Goal: Task Accomplishment & Management: Manage account settings

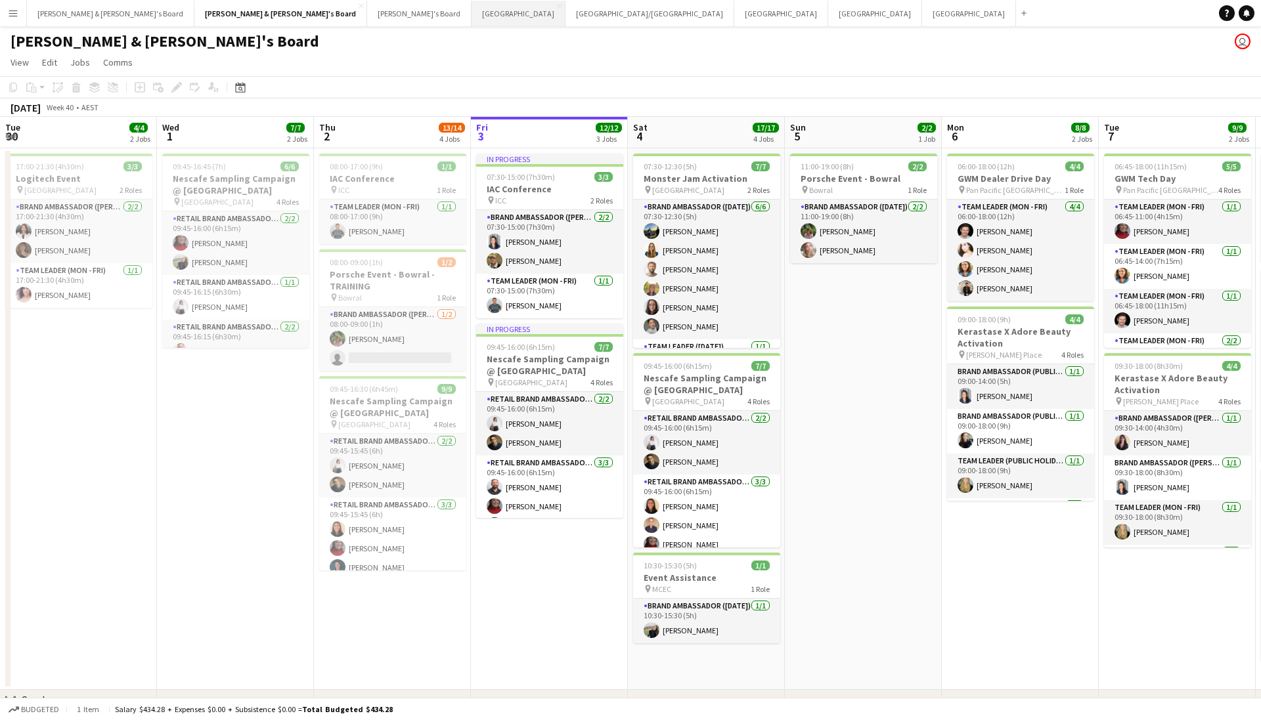
scroll to position [0, 361]
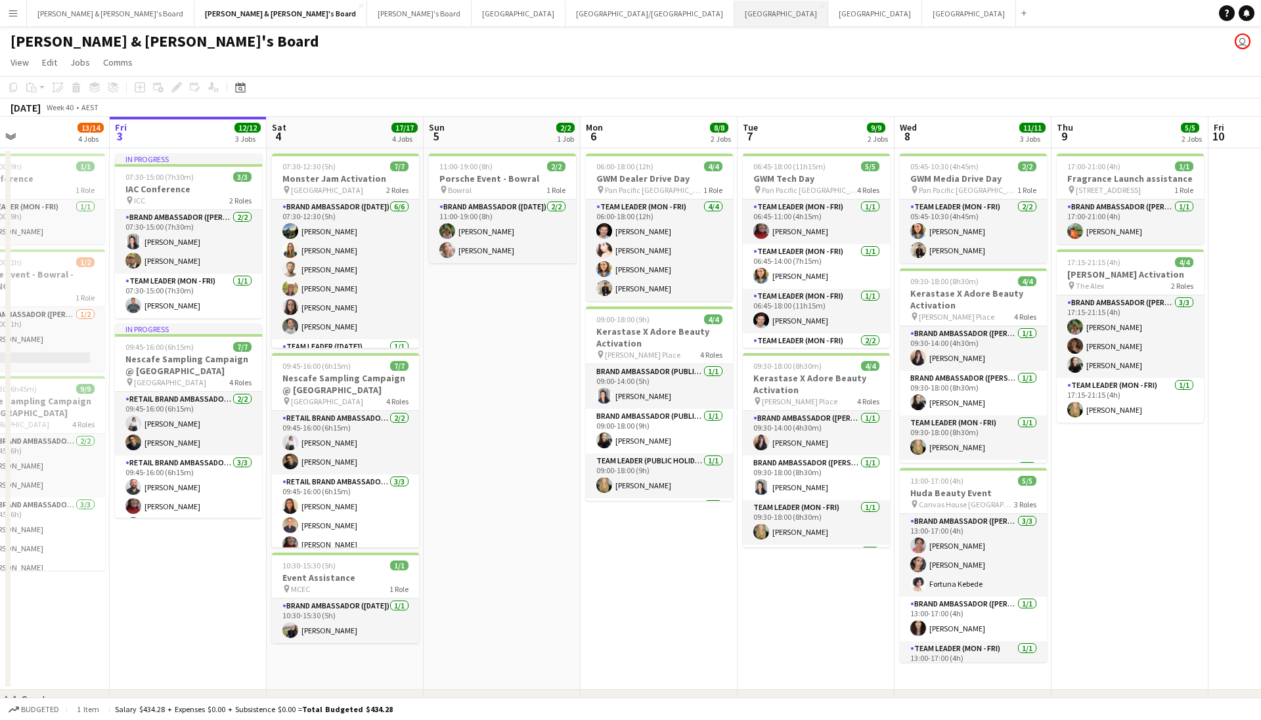
click at [734, 22] on button "Sydney Close" at bounding box center [781, 14] width 94 height 26
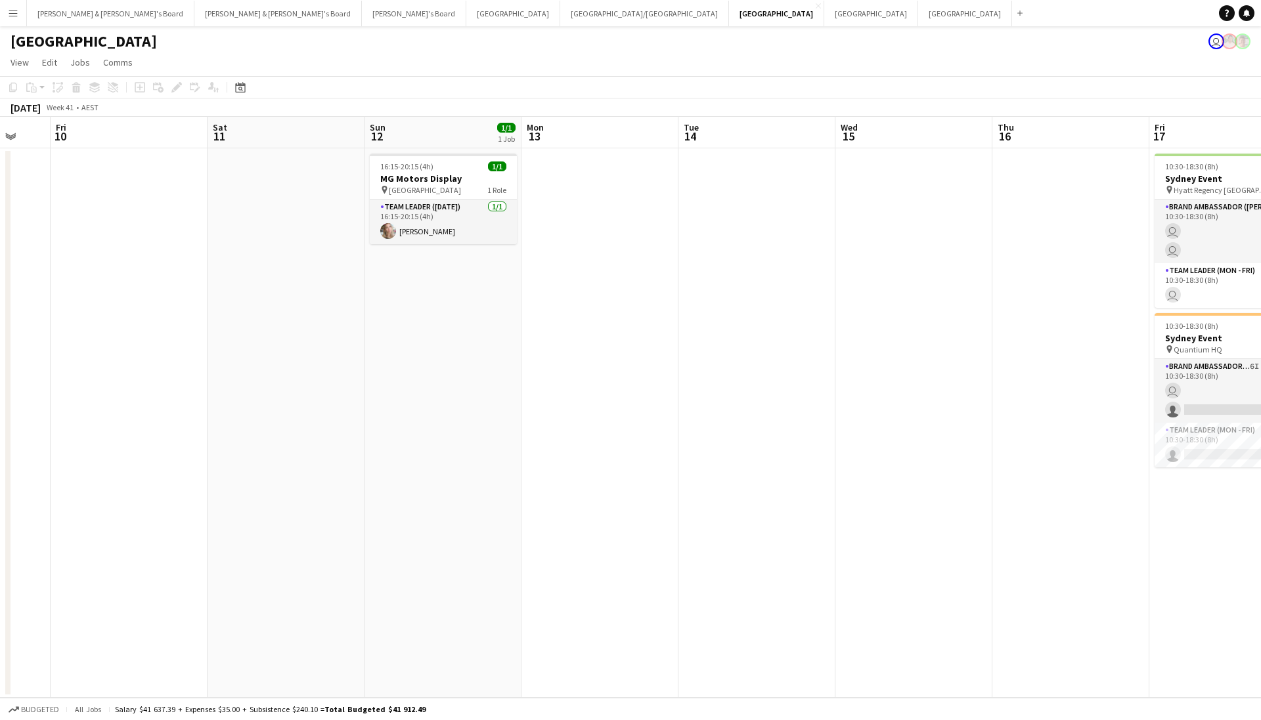
scroll to position [0, 343]
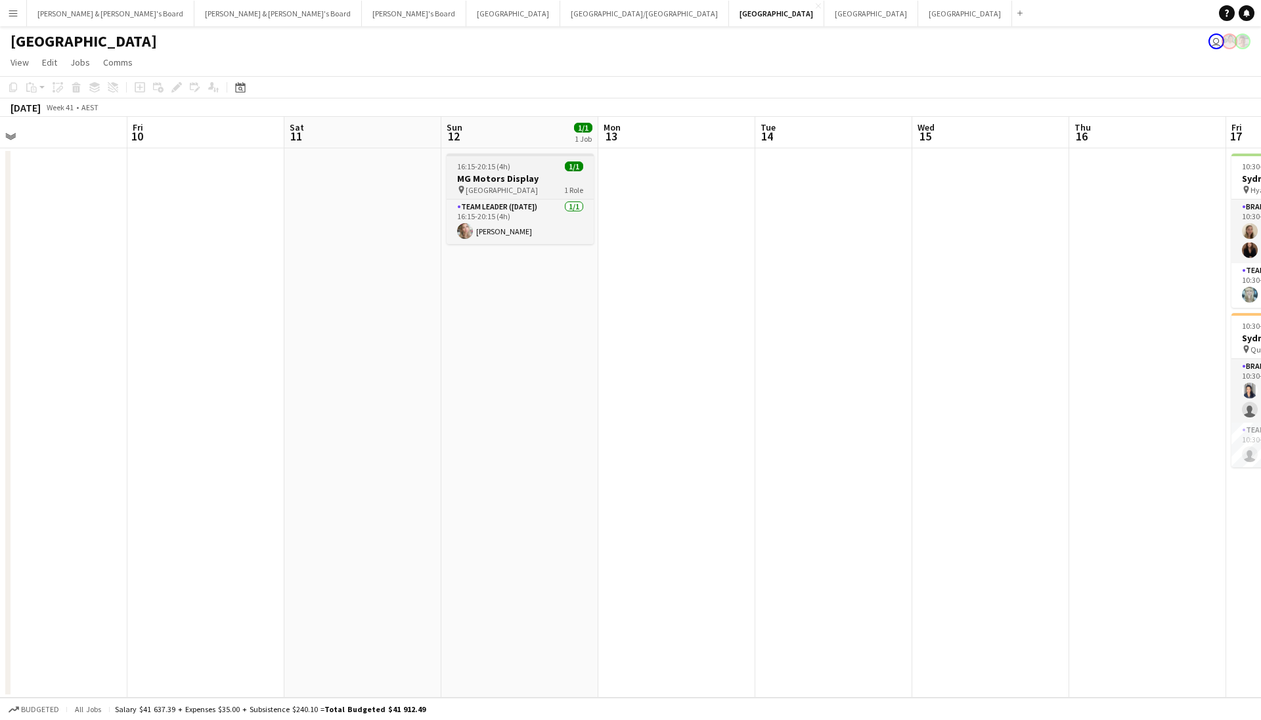
click at [533, 184] on h3 "MG Motors Display" at bounding box center [520, 179] width 147 height 12
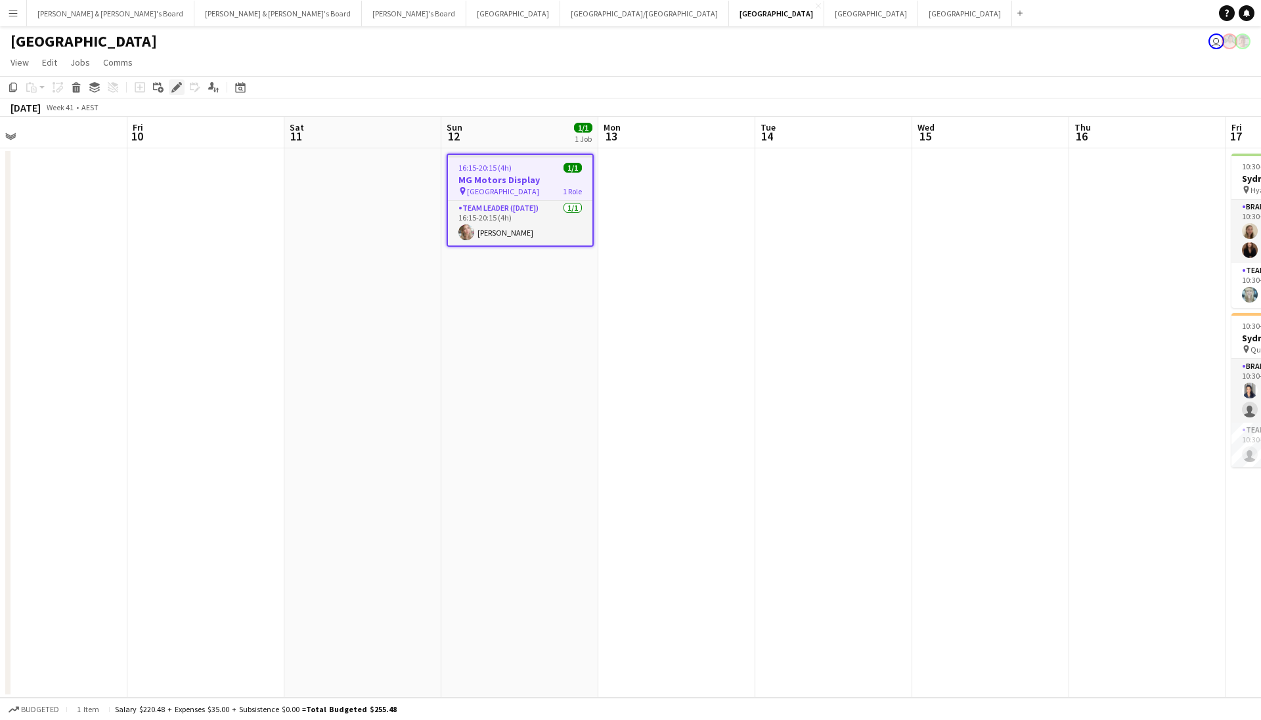
click at [177, 90] on icon "Edit" at bounding box center [176, 87] width 11 height 11
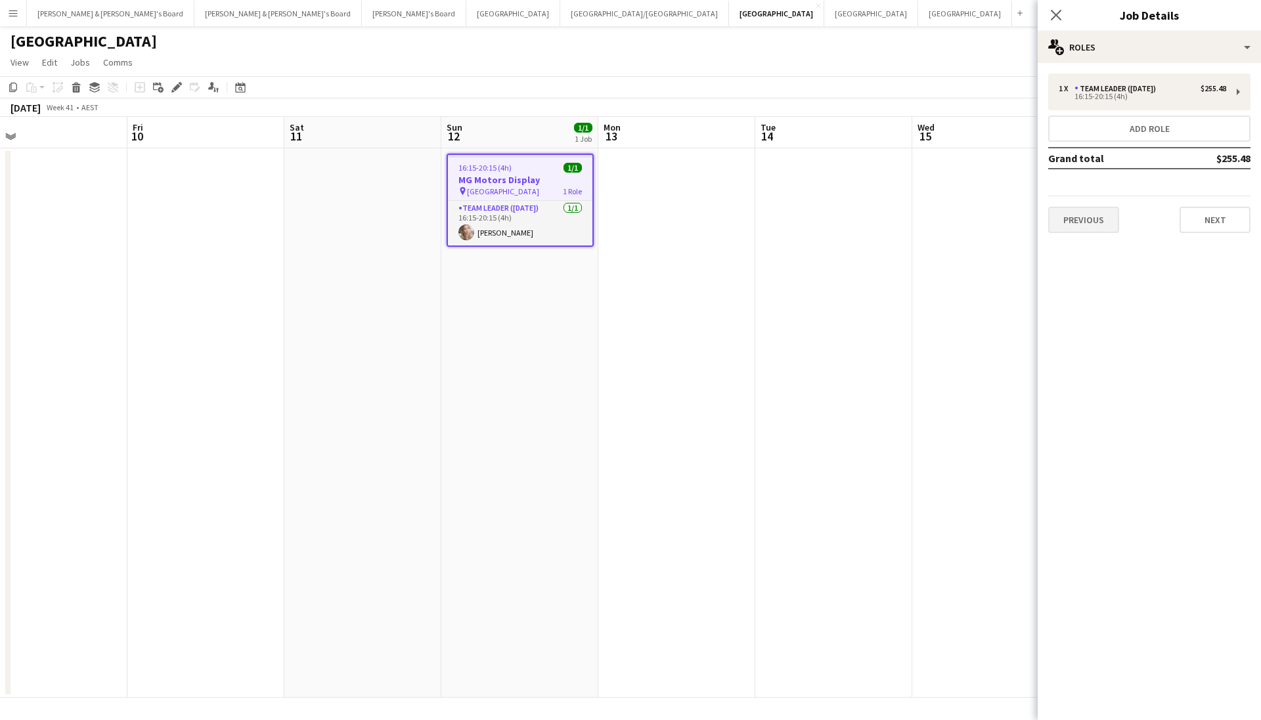
click at [1101, 214] on button "Previous" at bounding box center [1083, 220] width 71 height 26
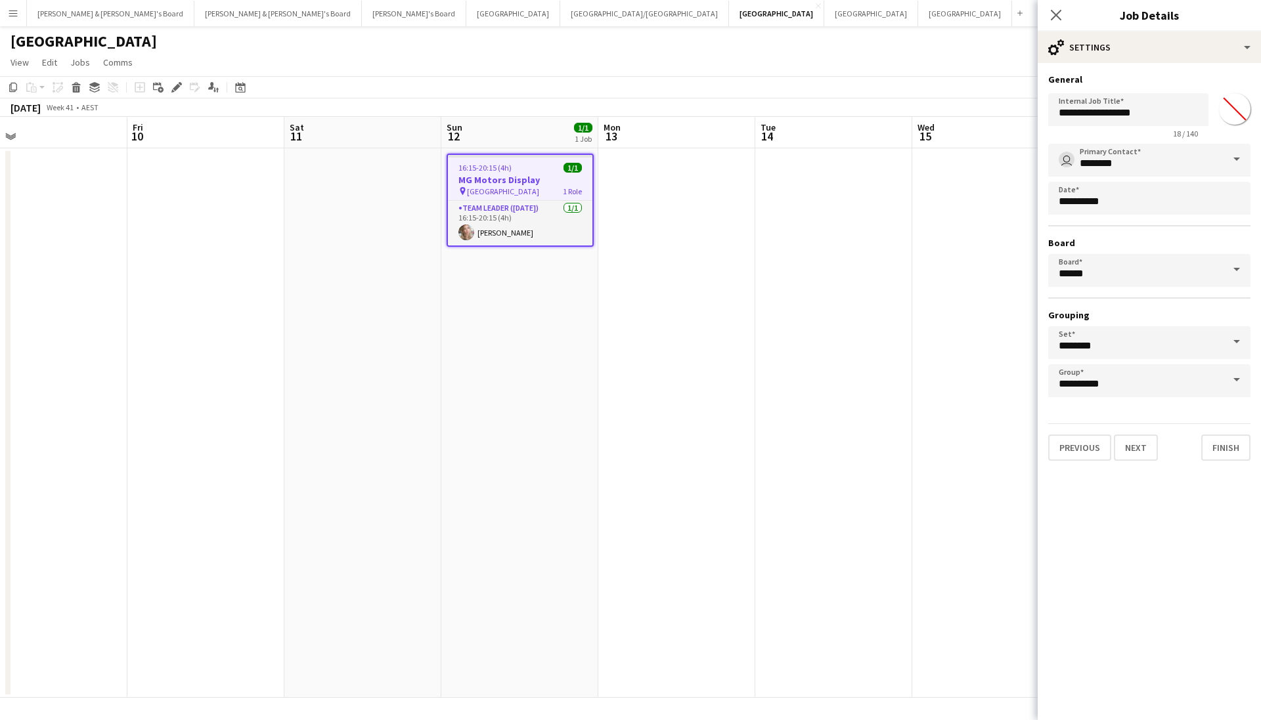
click at [1228, 114] on input "*******" at bounding box center [1234, 108] width 47 height 47
type input "*******"
click at [1198, 445] on div "Previous Next Finish" at bounding box center [1149, 442] width 202 height 37
click at [1212, 445] on button "Finish" at bounding box center [1225, 448] width 49 height 26
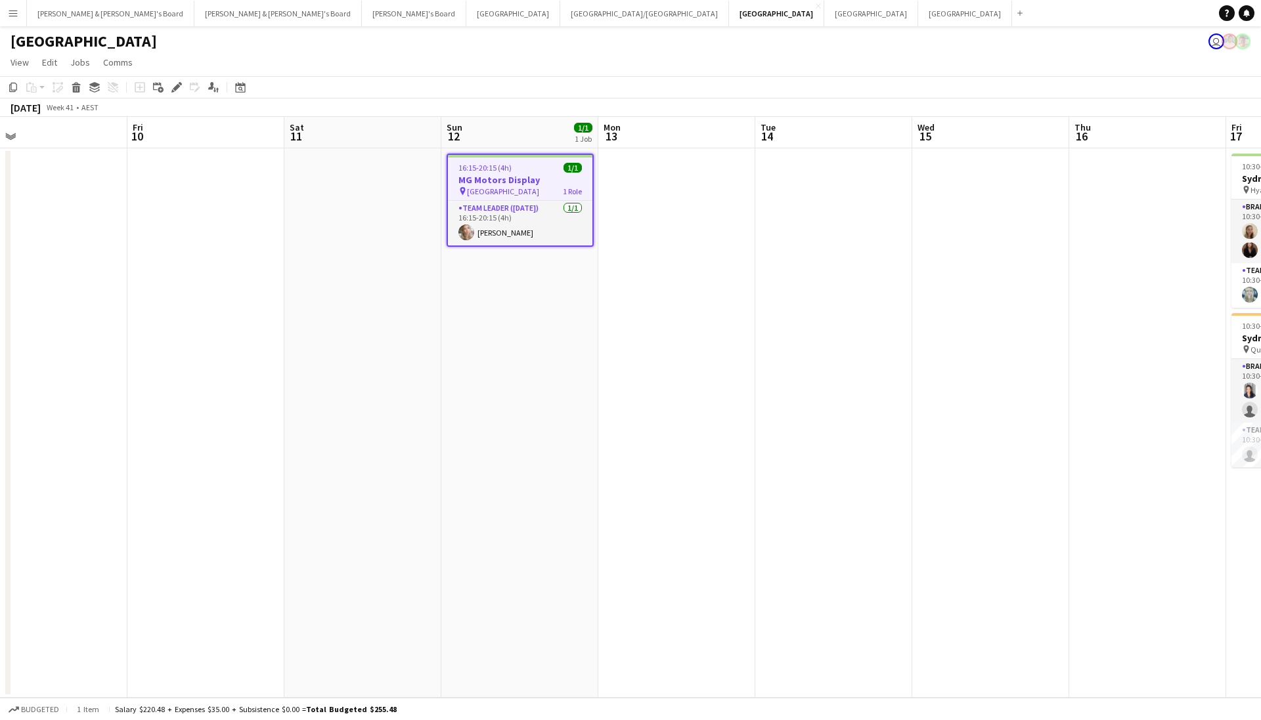
click at [694, 103] on div "[DATE] Week 41 • AEST" at bounding box center [630, 108] width 1261 height 18
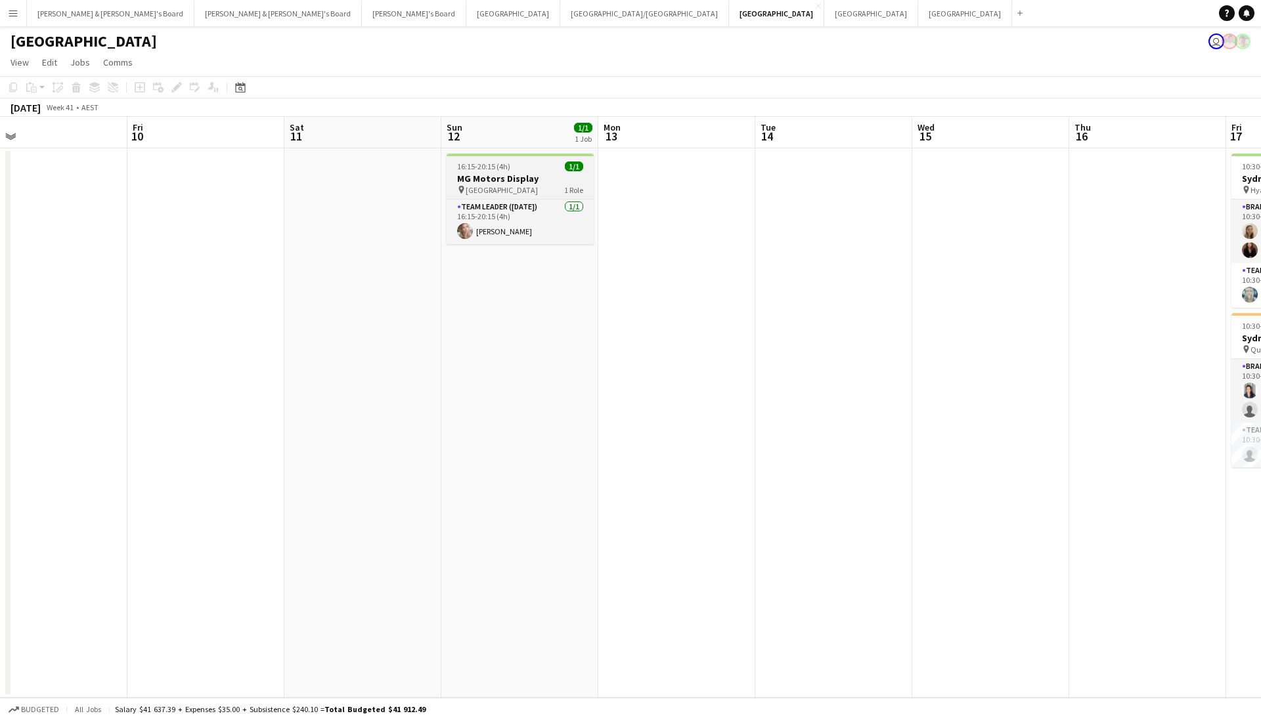
click at [481, 171] on span "16:15-20:15 (4h)" at bounding box center [483, 167] width 53 height 10
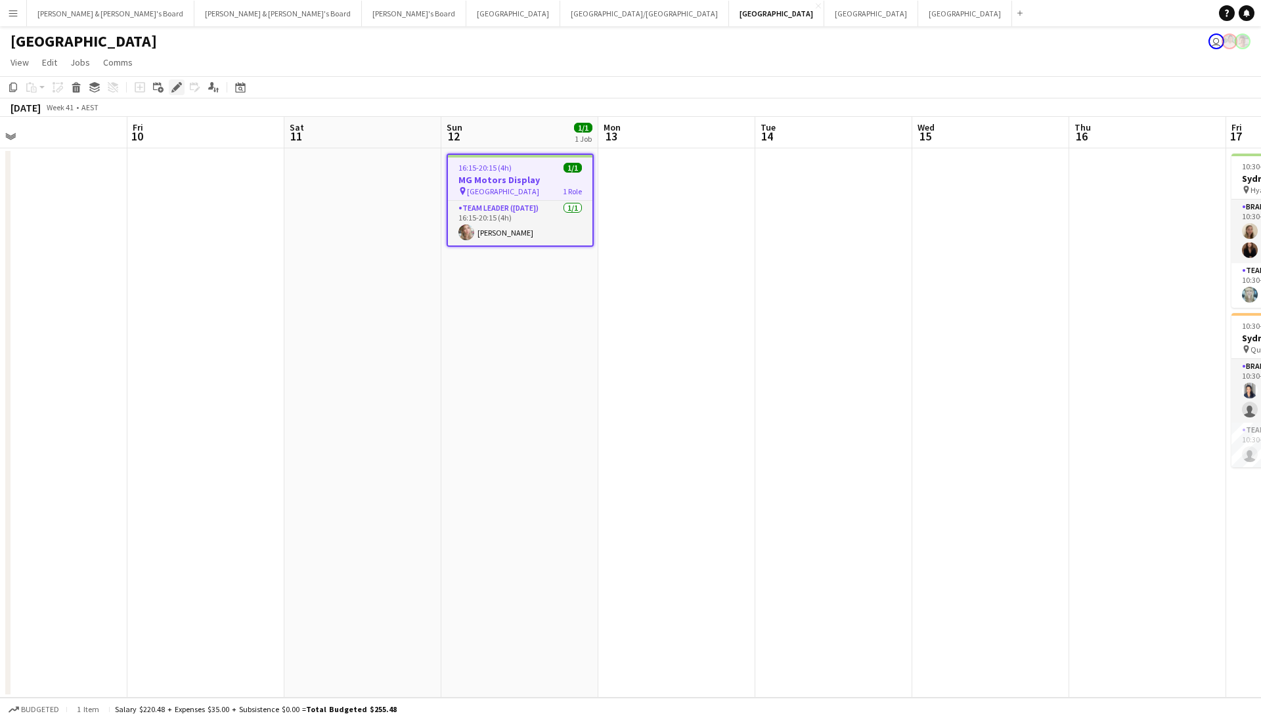
click at [173, 87] on icon "Edit" at bounding box center [176, 87] width 11 height 11
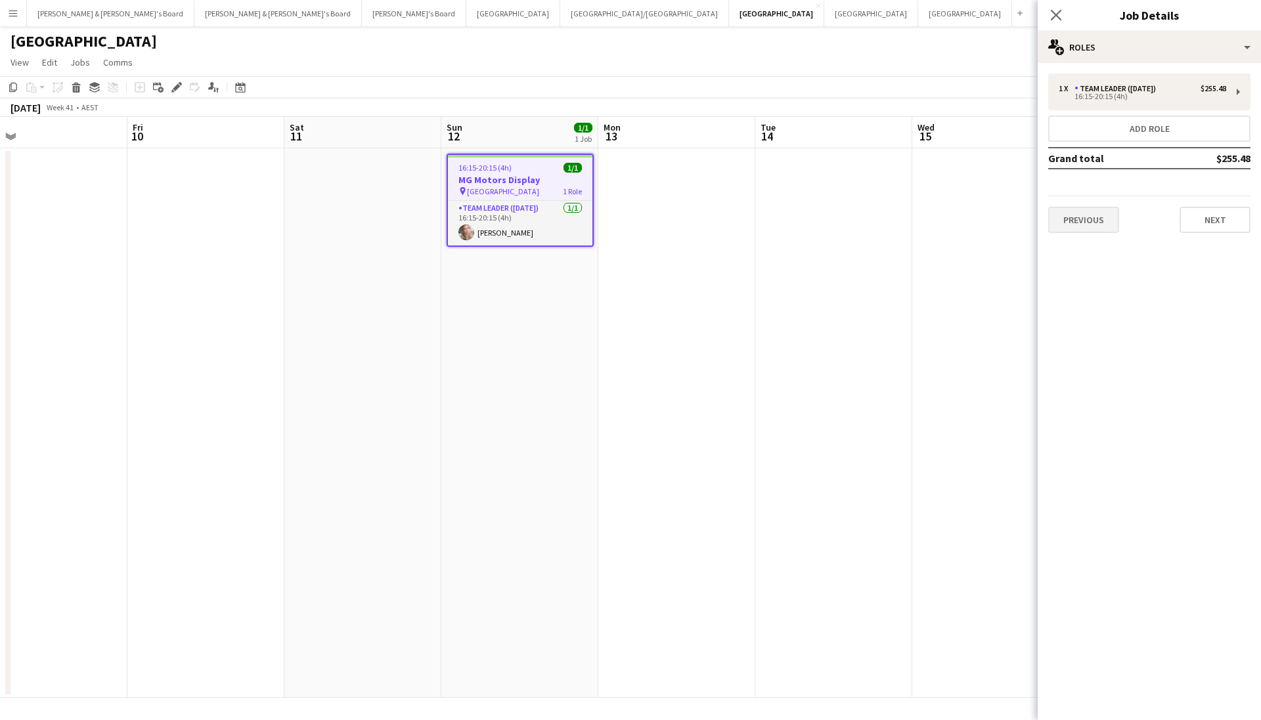
click at [1110, 227] on button "Previous" at bounding box center [1083, 220] width 71 height 26
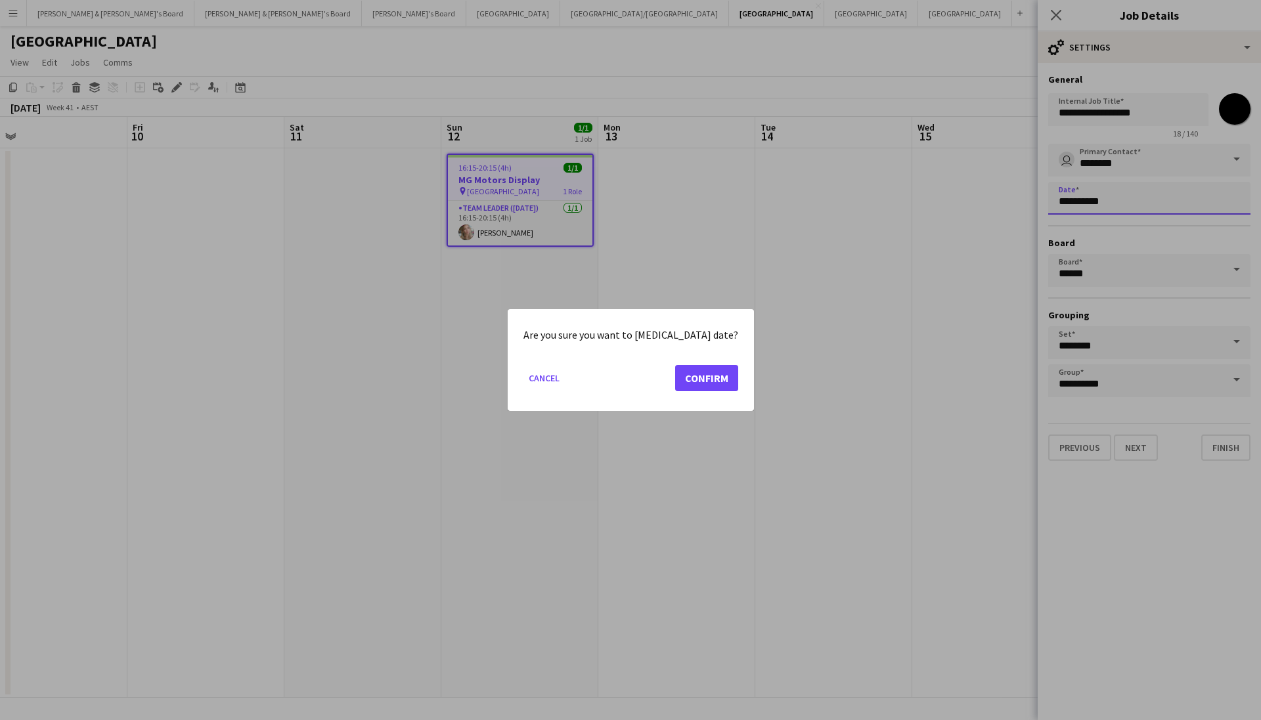
click at [1191, 205] on body "Menu Boards Boards Boards All jobs Status Workforce Workforce My Workforce Recr…" at bounding box center [630, 360] width 1261 height 720
click at [565, 381] on button "Cancel" at bounding box center [543, 378] width 41 height 21
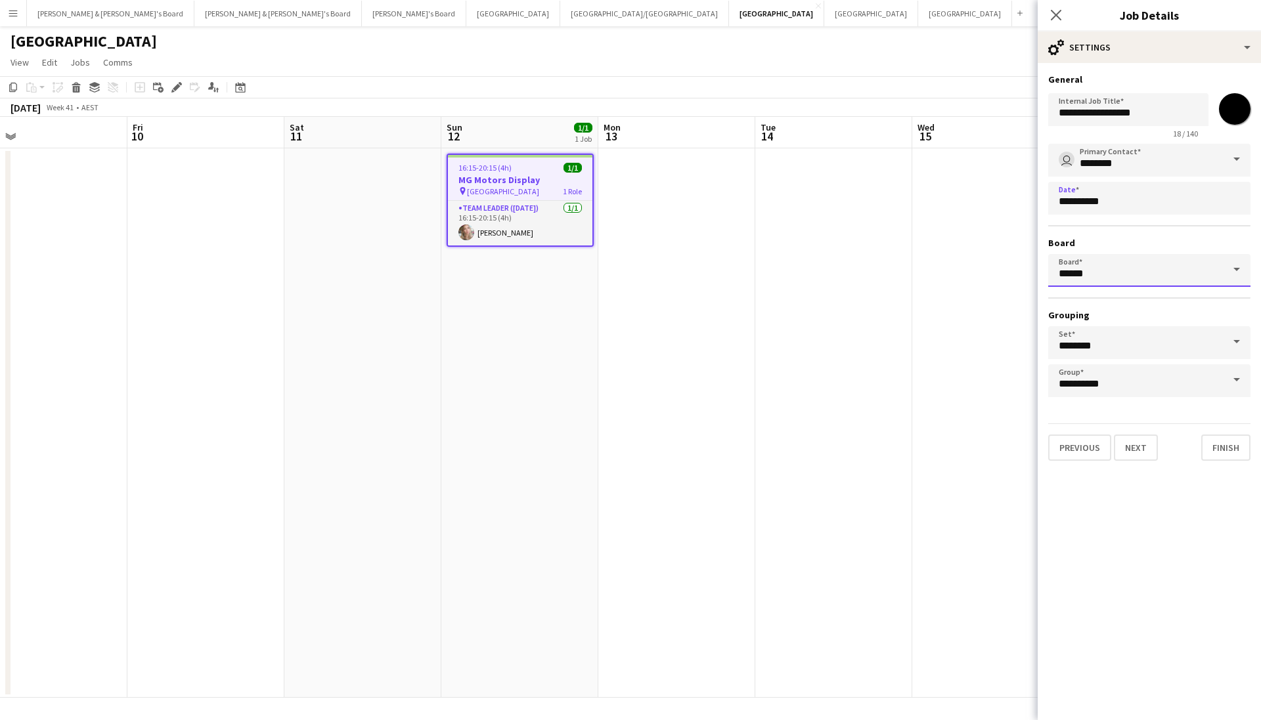
click at [1142, 278] on input "******" at bounding box center [1149, 270] width 202 height 33
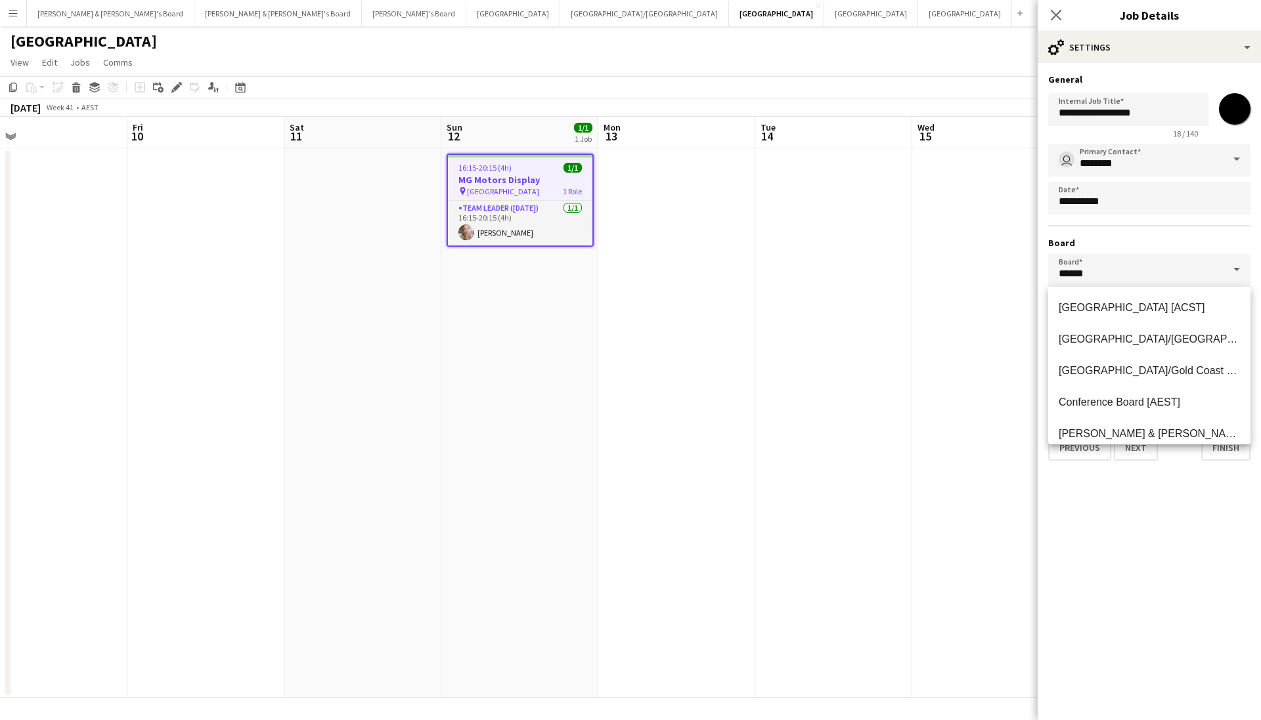
click at [1241, 268] on span at bounding box center [1237, 270] width 28 height 32
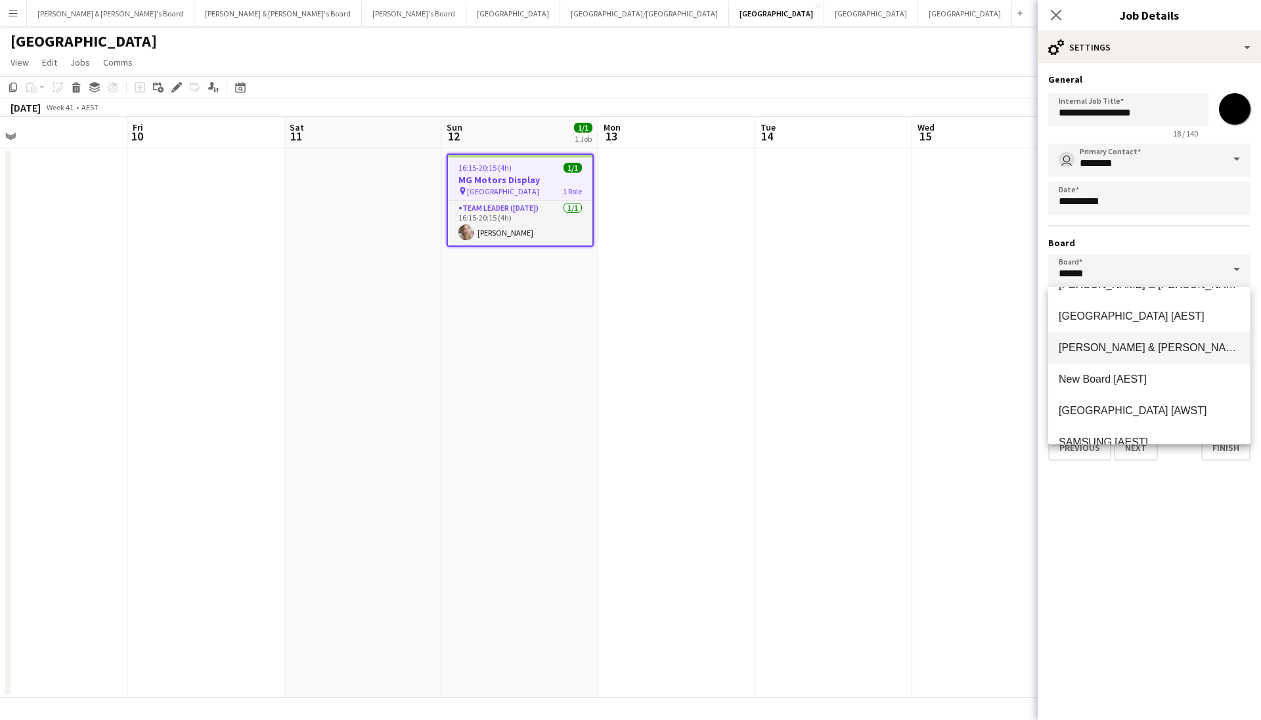
scroll to position [150, 0]
click at [1187, 343] on span "[PERSON_NAME] & [PERSON_NAME]'s Board [AEST]" at bounding box center [1189, 347] width 260 height 11
type input "**********"
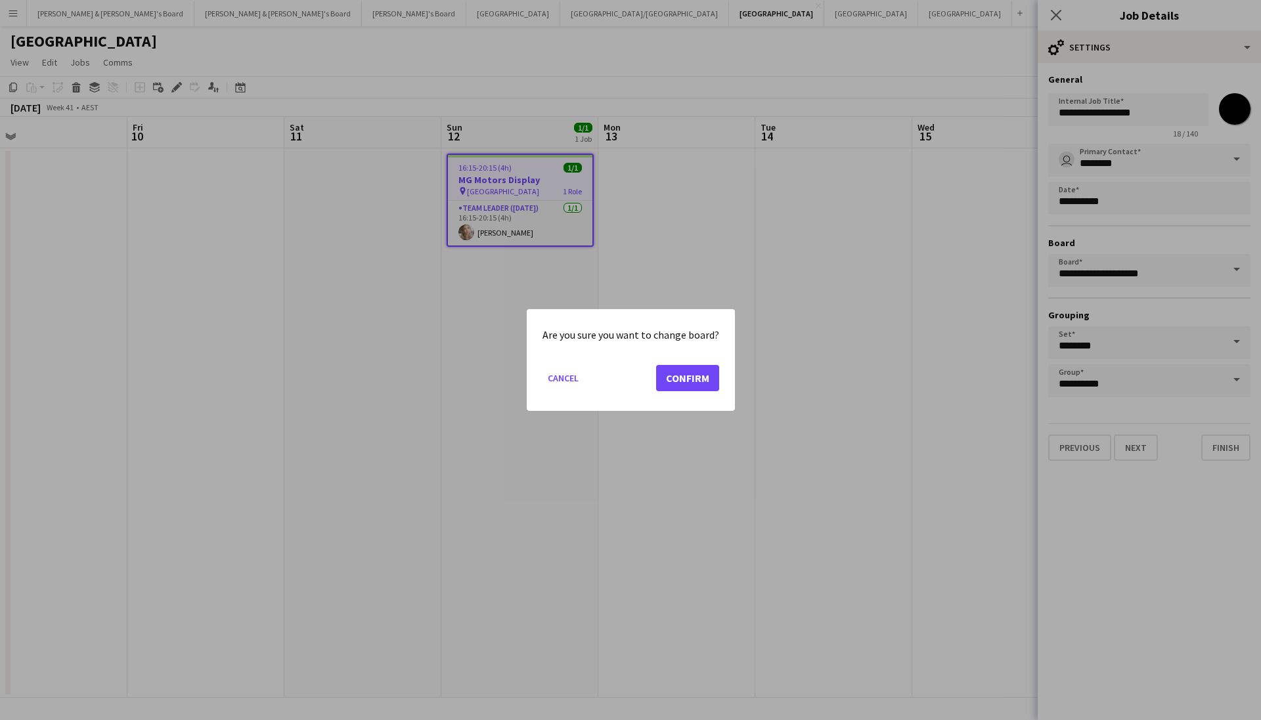
click at [694, 381] on button "Confirm" at bounding box center [687, 378] width 63 height 26
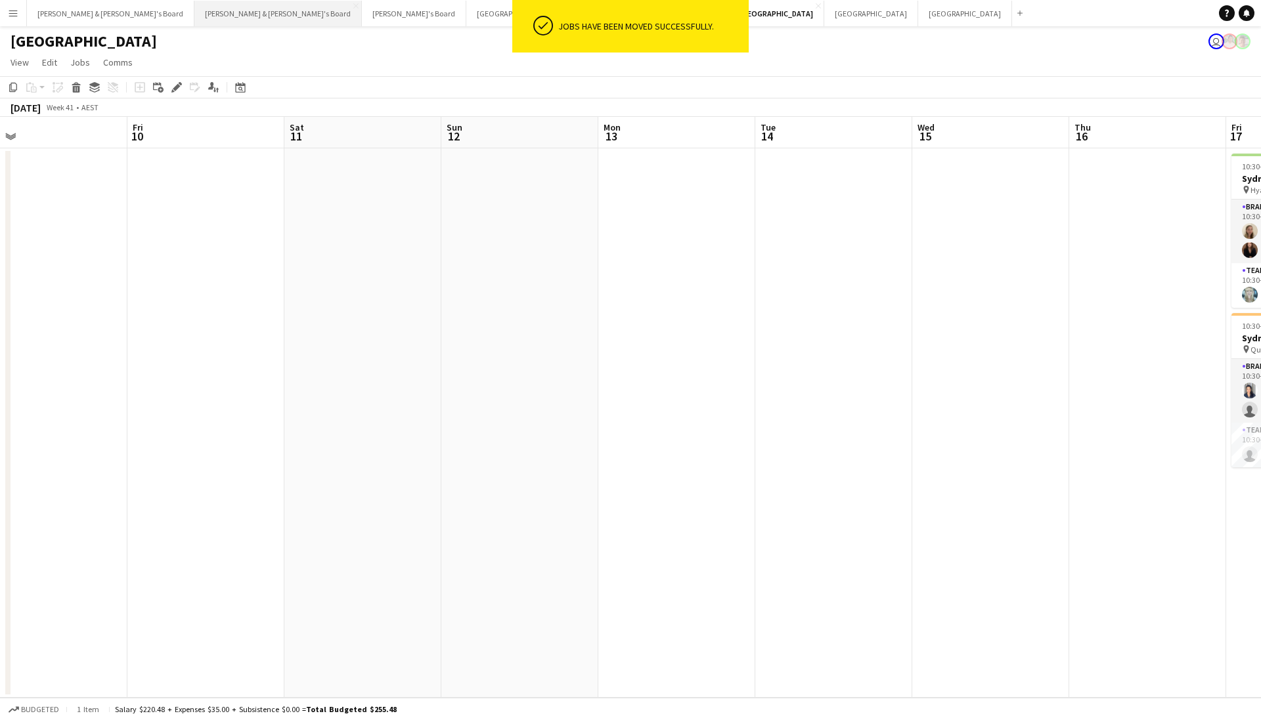
click at [194, 4] on button "[PERSON_NAME] & [PERSON_NAME]'s Board Close" at bounding box center [277, 14] width 167 height 26
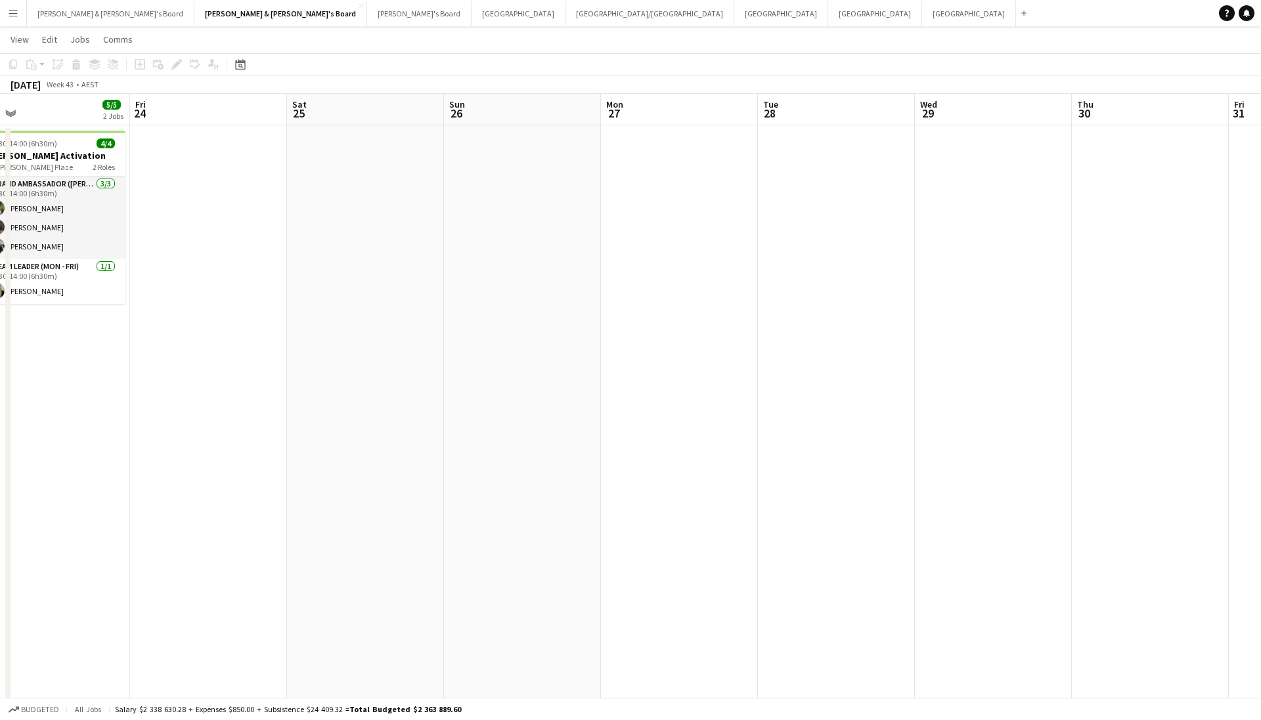
scroll to position [0, 655]
click at [565, 12] on button "[GEOGRAPHIC_DATA]/[GEOGRAPHIC_DATA] Close" at bounding box center [649, 14] width 169 height 26
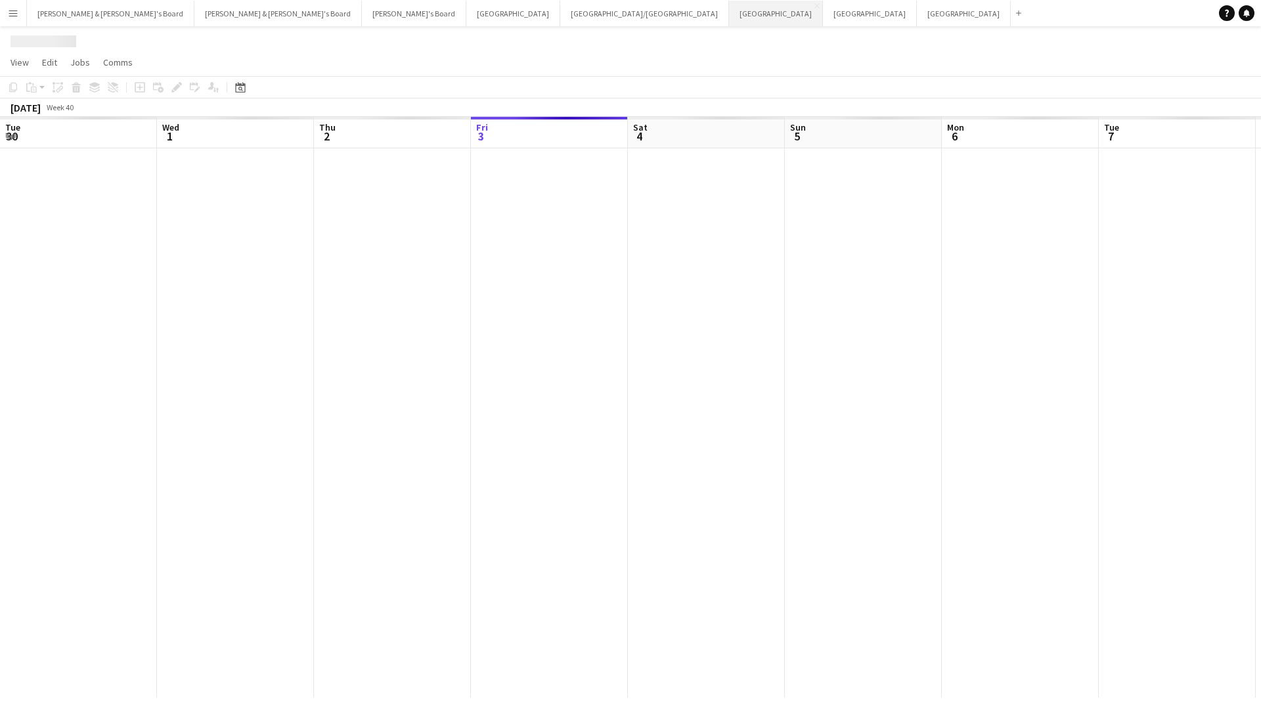
scroll to position [0, 314]
click at [729, 12] on button "Sydney Close" at bounding box center [776, 14] width 94 height 26
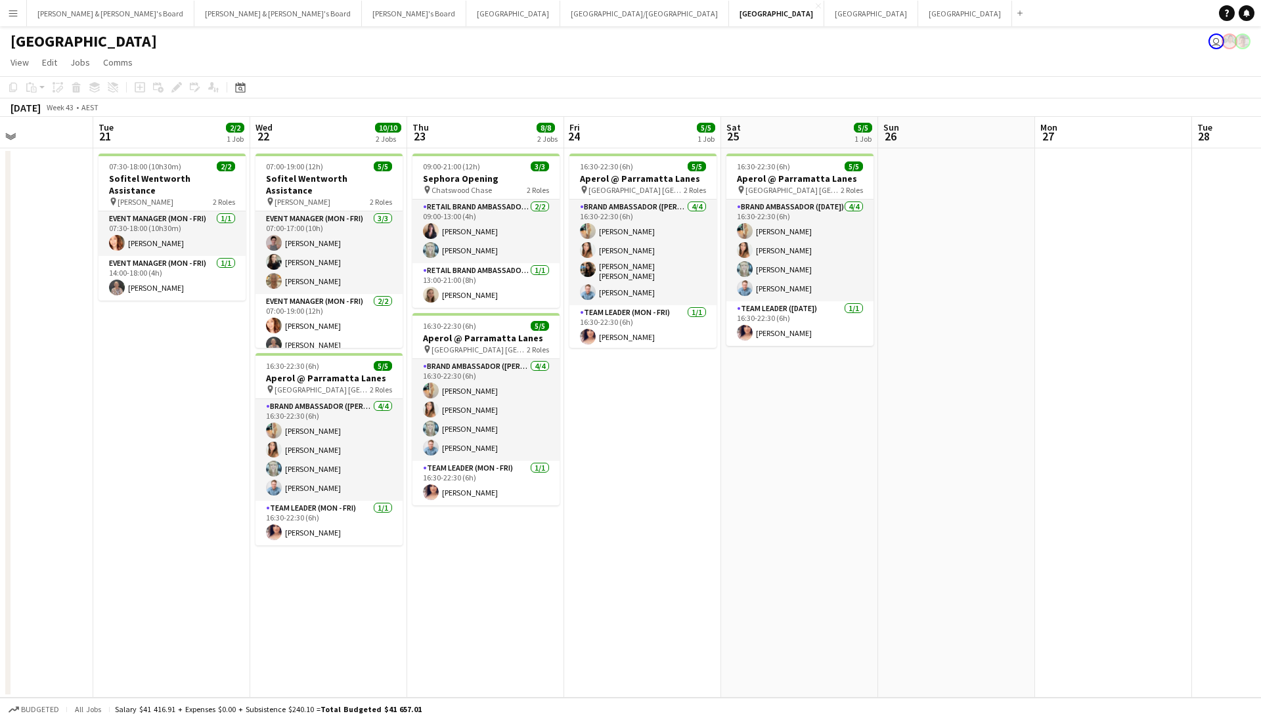
scroll to position [0, 602]
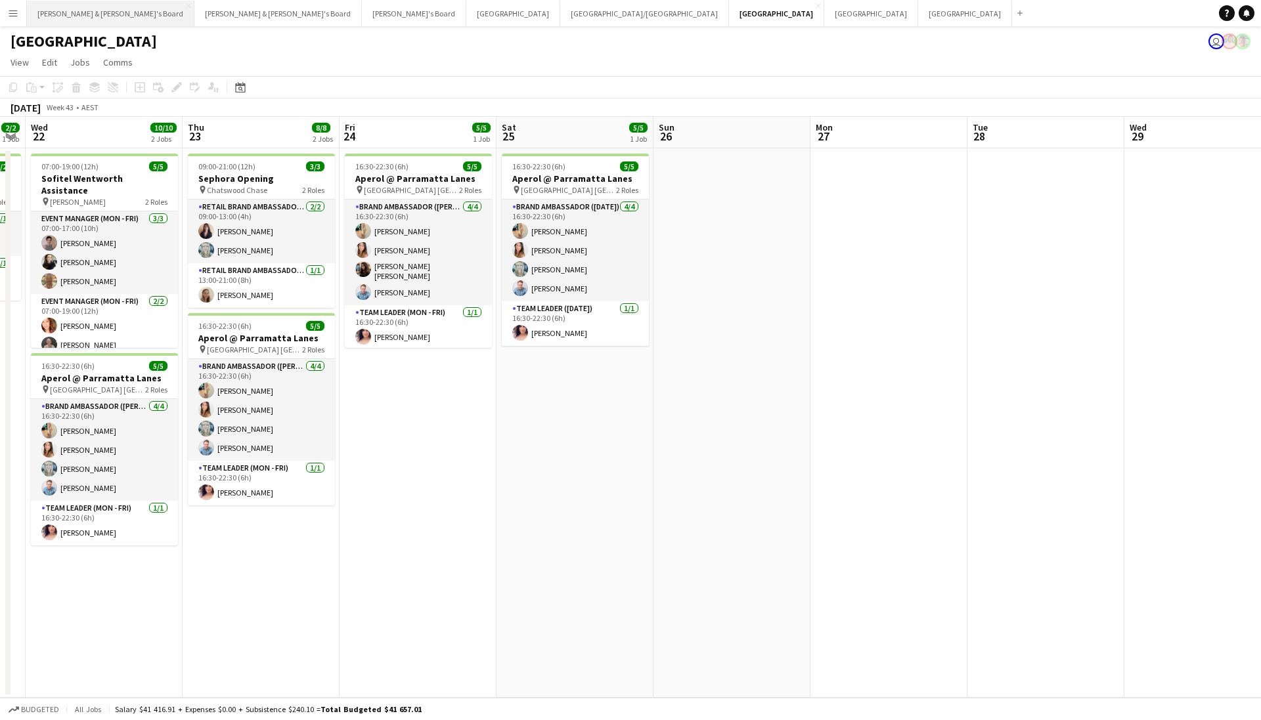
click at [82, 18] on button "[PERSON_NAME] & [PERSON_NAME]'s Board Close" at bounding box center [110, 14] width 167 height 26
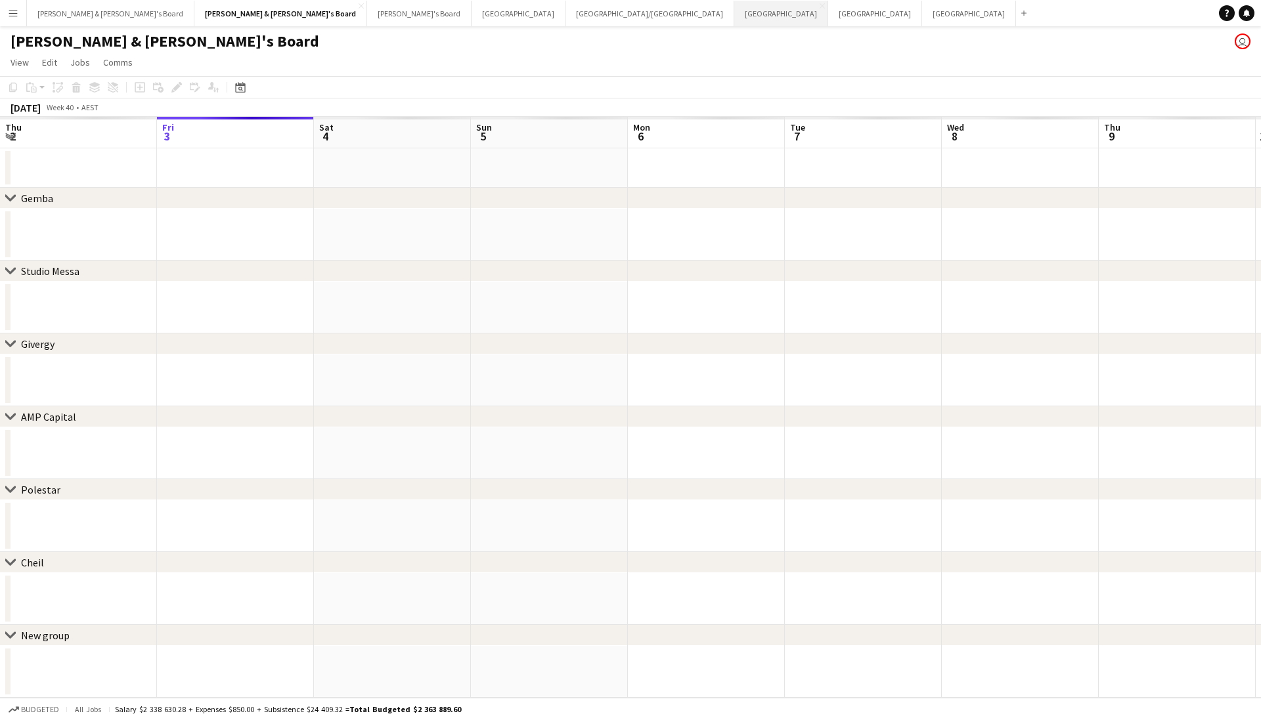
click at [734, 13] on button "Sydney Close" at bounding box center [781, 14] width 94 height 26
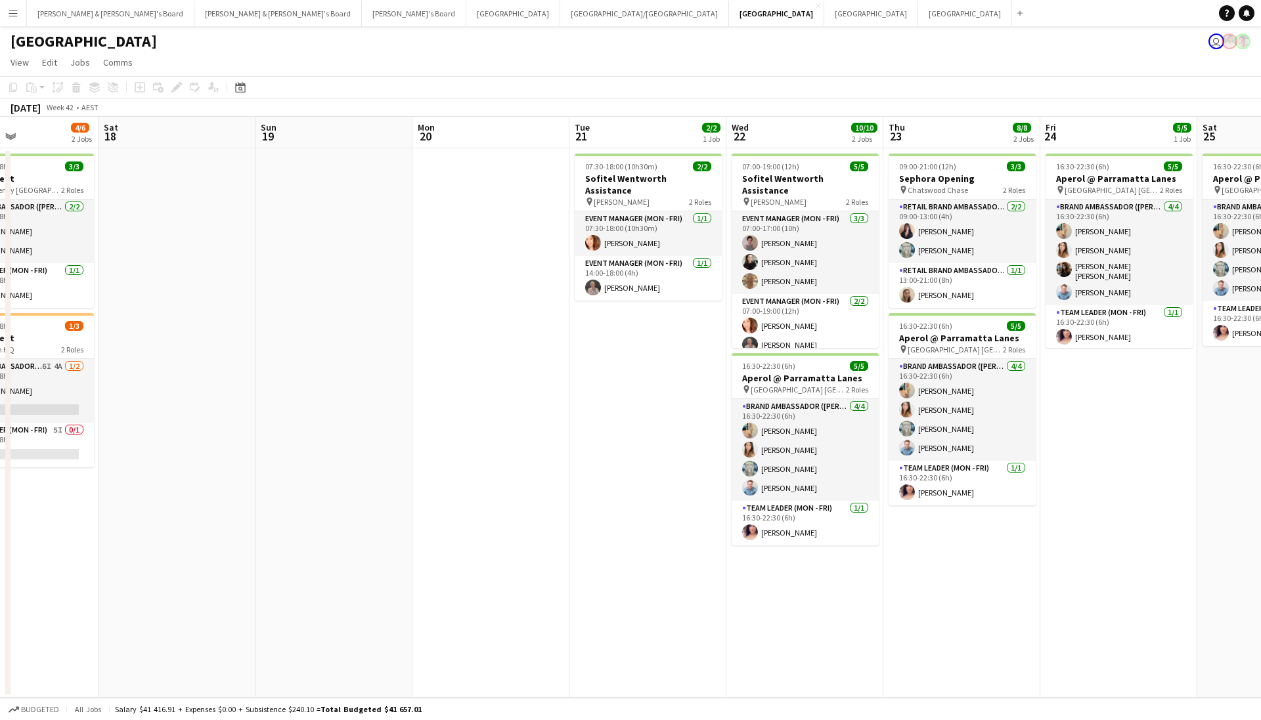
scroll to position [0, 577]
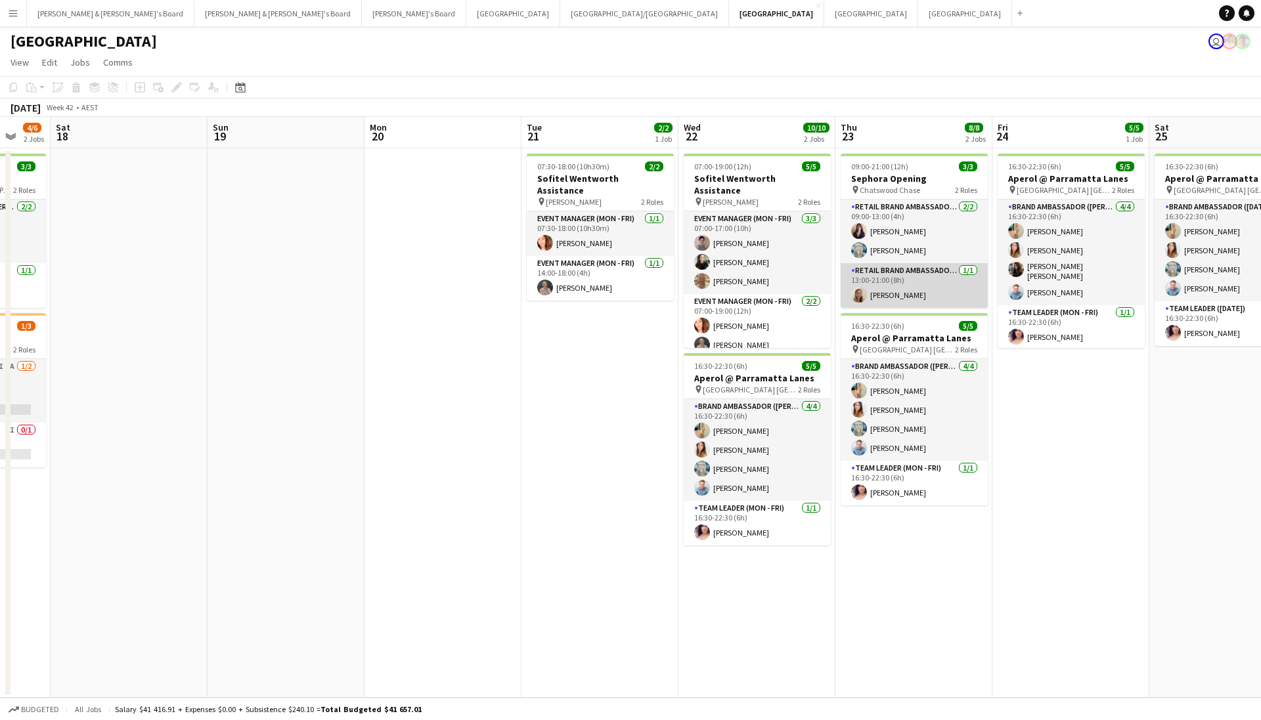
click at [920, 293] on app-card-role "RETAIL Brand Ambassador (Mon - Fri) 1/1 13:00-21:00 (8h) Aine Lavelle" at bounding box center [914, 285] width 147 height 45
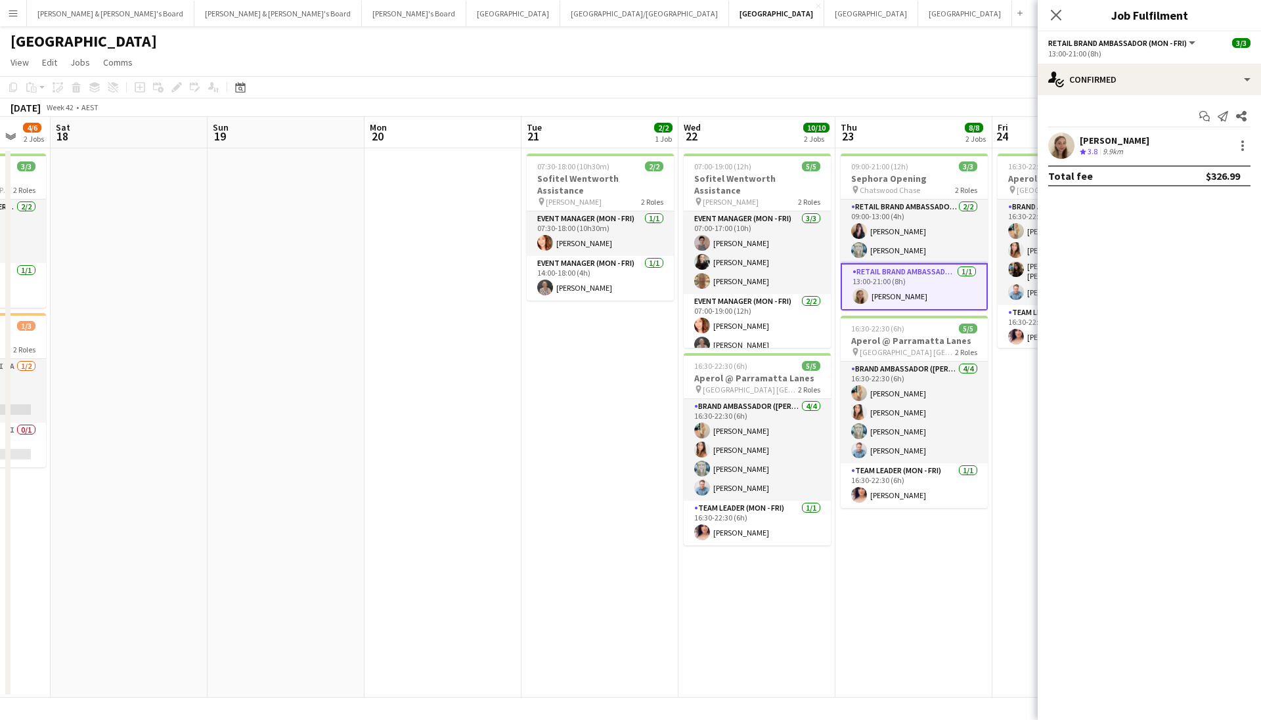
click at [1073, 144] on app-user-avatar at bounding box center [1061, 146] width 26 height 26
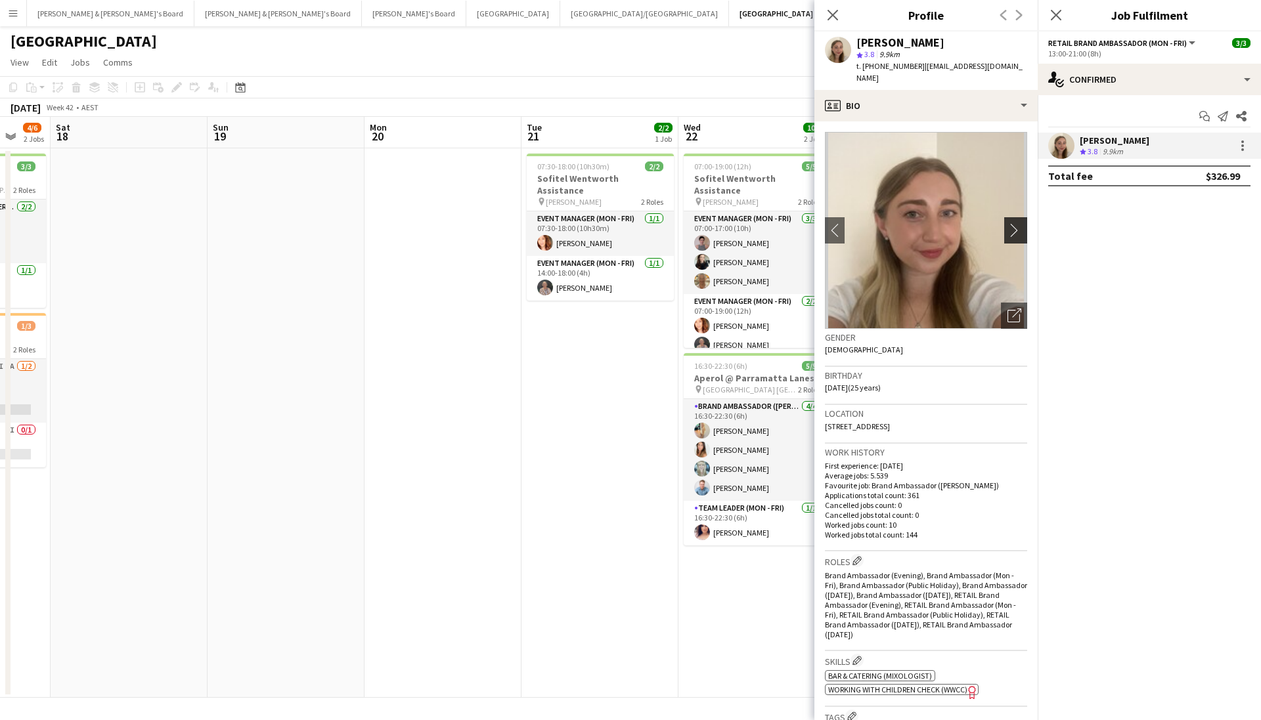
click at [1020, 227] on button "chevron-right" at bounding box center [1017, 230] width 26 height 26
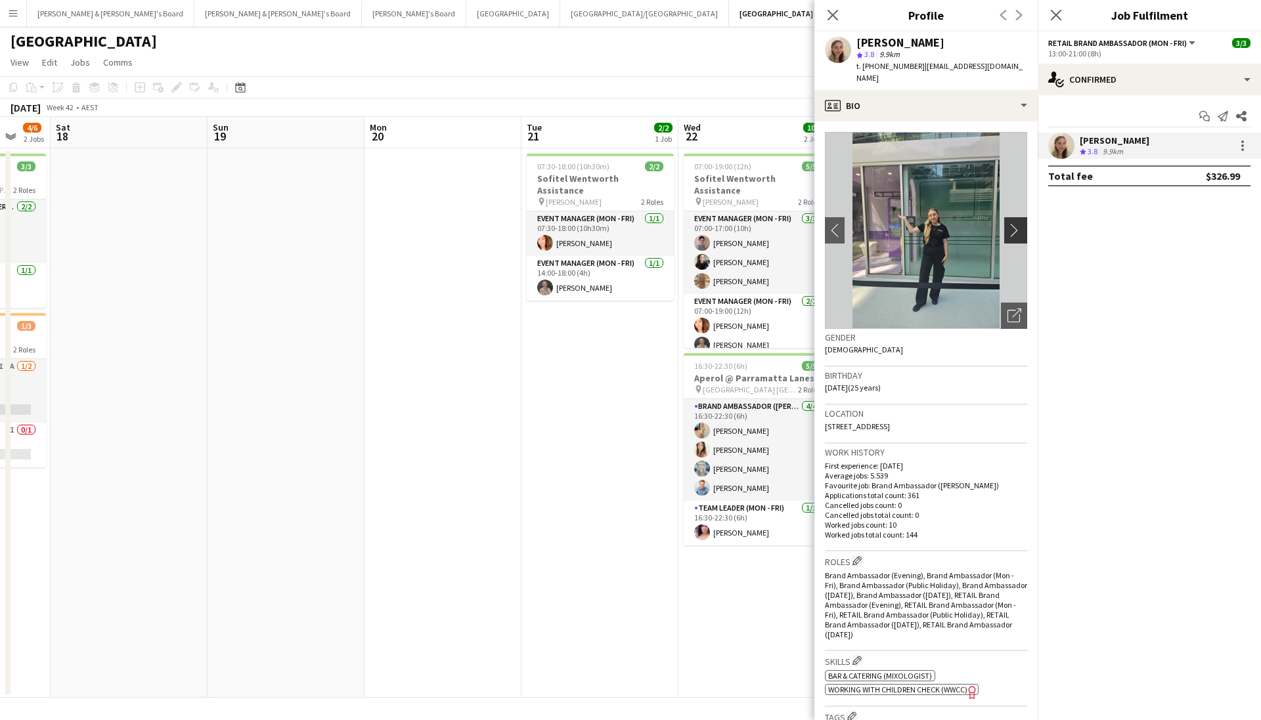
click at [1019, 223] on app-icon "chevron-right" at bounding box center [1018, 230] width 20 height 14
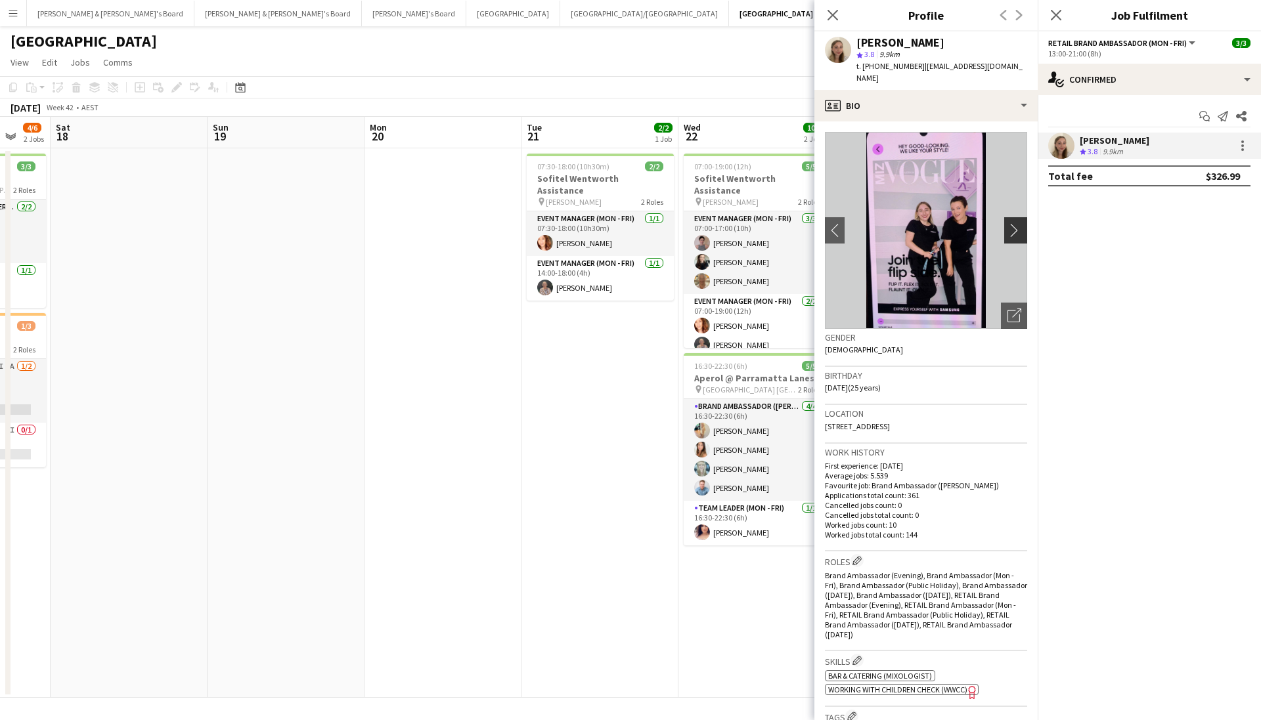
click at [1019, 223] on app-icon "chevron-right" at bounding box center [1018, 230] width 20 height 14
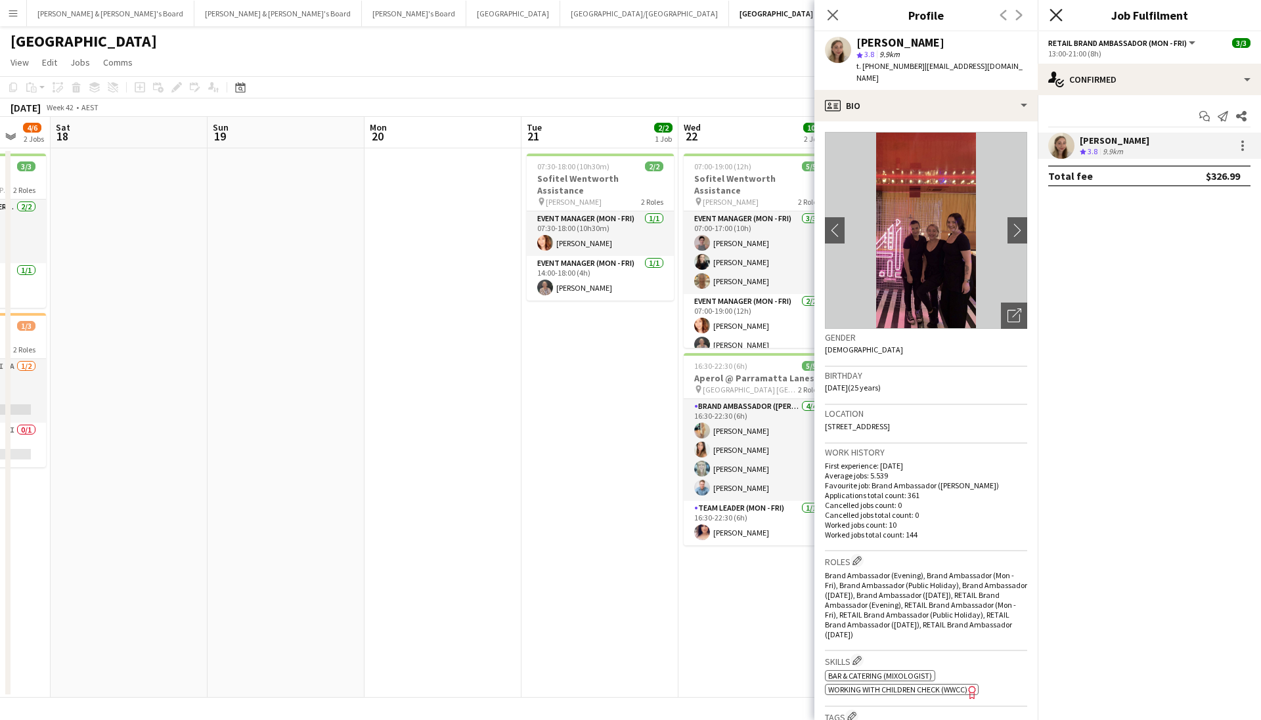
click at [1057, 15] on icon "Close pop-in" at bounding box center [1056, 15] width 12 height 12
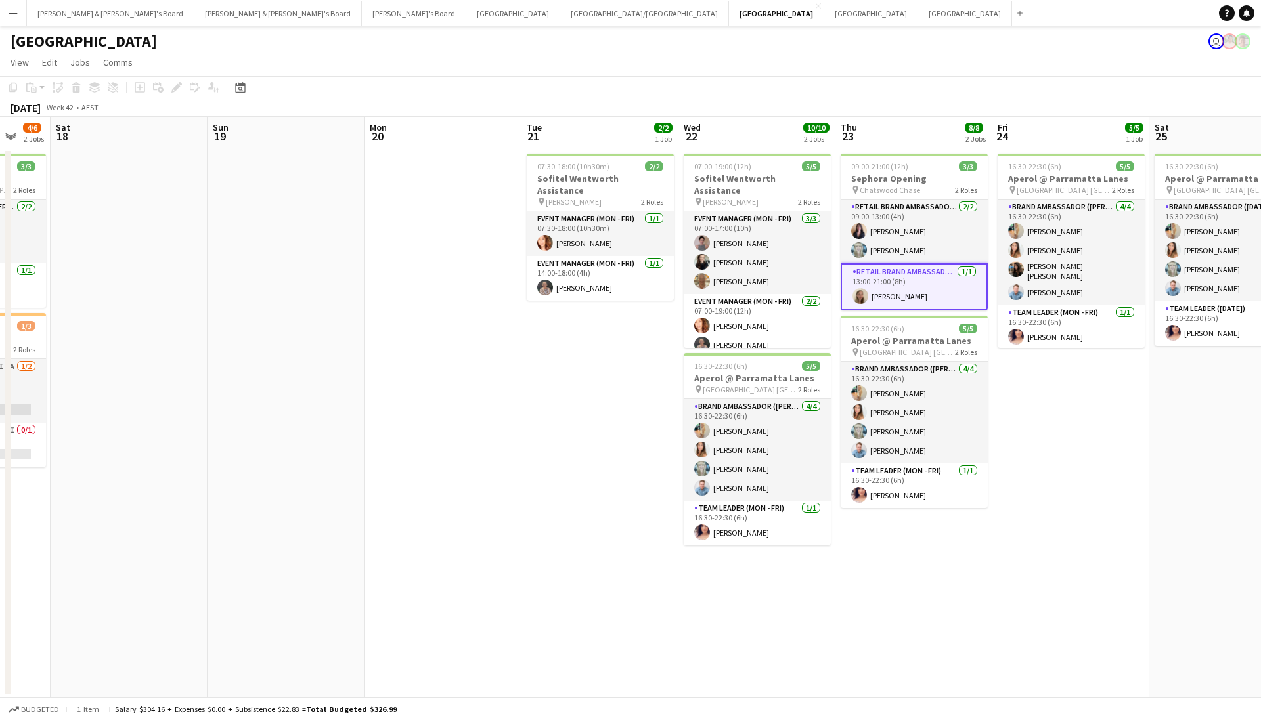
click at [935, 100] on div "October 2025 Week 42 • AEST" at bounding box center [630, 108] width 1261 height 18
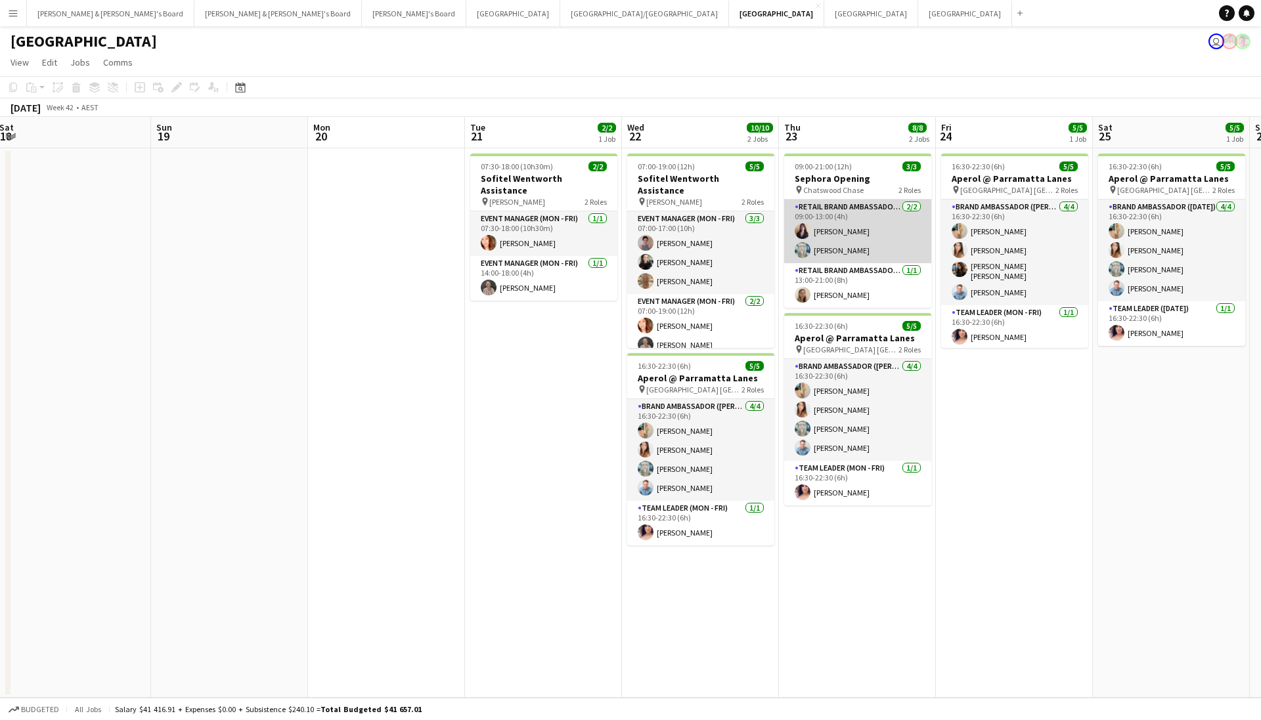
scroll to position [0, 0]
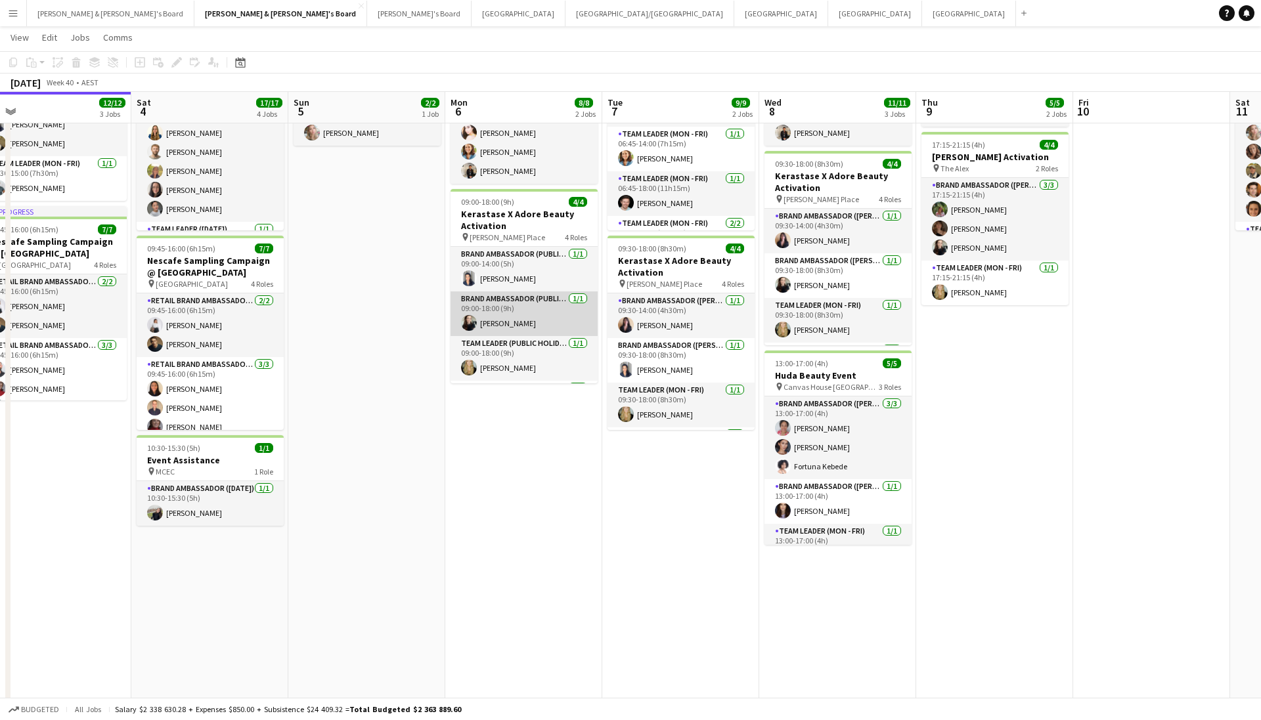
scroll to position [1, 0]
click at [472, 21] on button "Melbourne Close" at bounding box center [519, 14] width 94 height 26
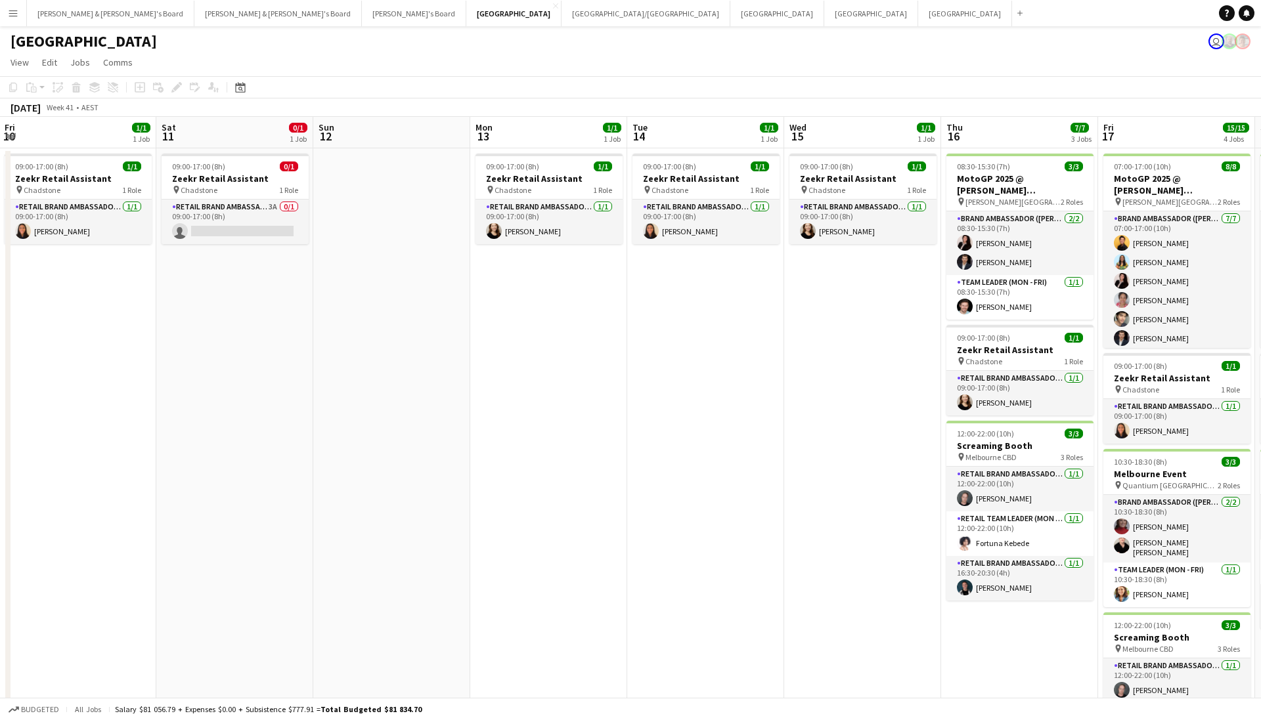
scroll to position [0, 631]
click at [362, 14] on button "Tennille's Board Close" at bounding box center [414, 14] width 104 height 26
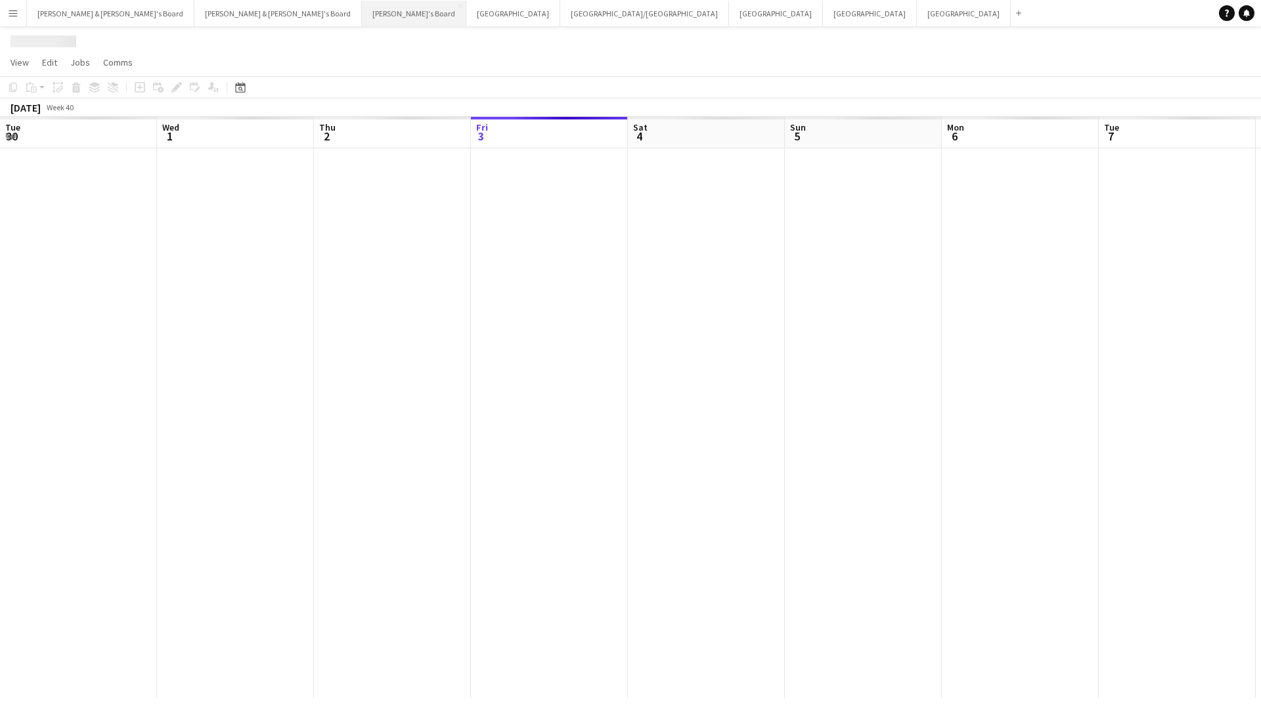
scroll to position [0, 314]
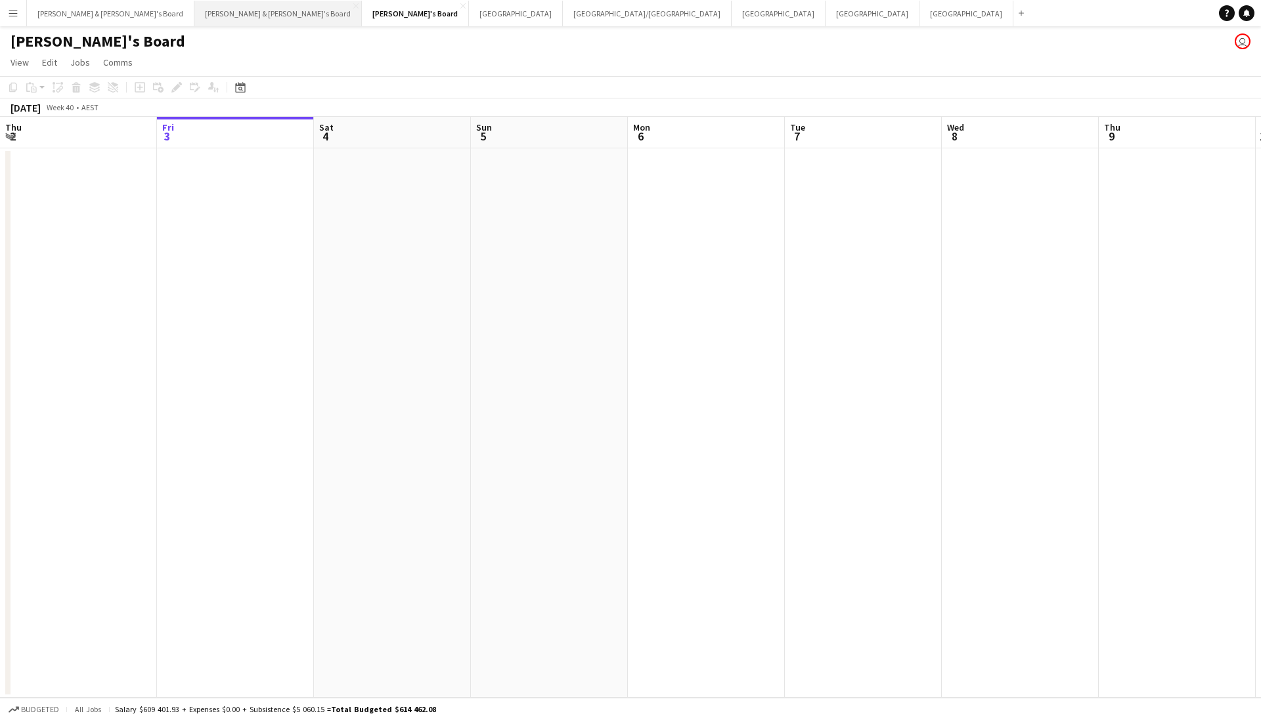
click at [194, 14] on button "[PERSON_NAME] & [PERSON_NAME]'s Board Close" at bounding box center [277, 14] width 167 height 26
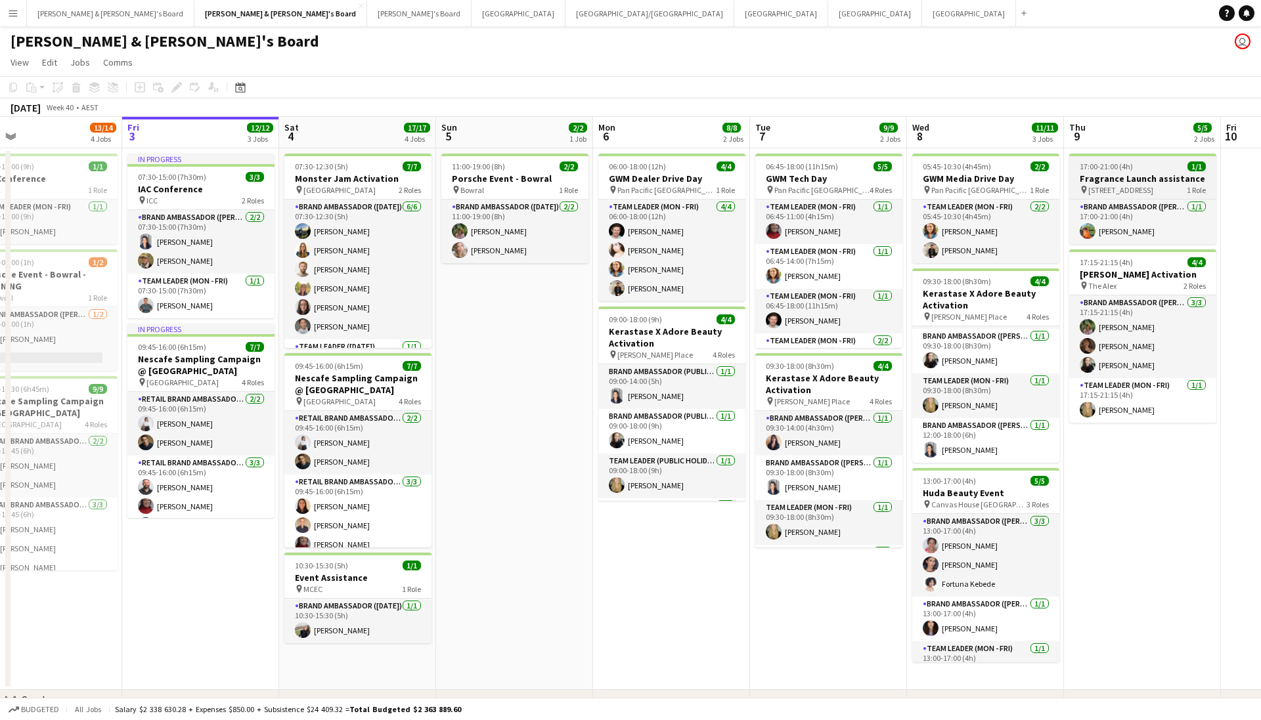
click at [1121, 183] on h3 "Fragrance Launch assistance" at bounding box center [1142, 179] width 147 height 12
